Goal: Information Seeking & Learning: Learn about a topic

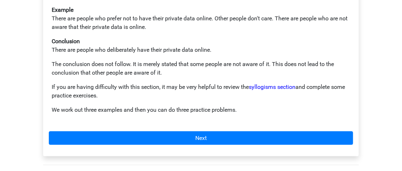
scroll to position [196, 0]
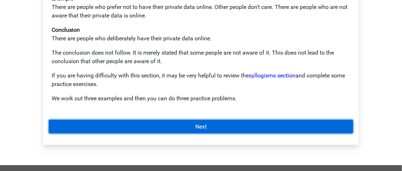
click at [147, 120] on link "Next" at bounding box center [201, 127] width 304 height 14
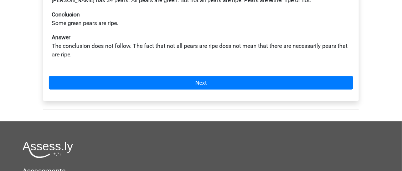
scroll to position [172, 0]
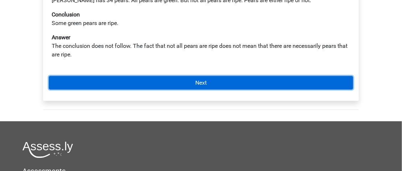
click at [214, 76] on link "Next" at bounding box center [201, 83] width 304 height 14
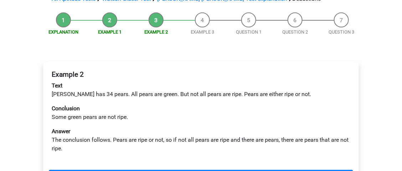
scroll to position [84, 0]
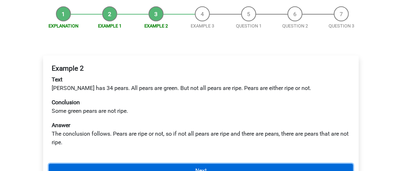
click at [190, 164] on link "Next" at bounding box center [201, 171] width 304 height 14
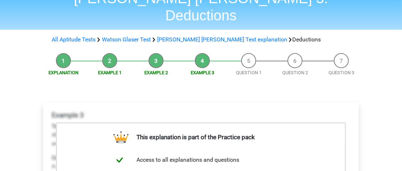
scroll to position [38, 0]
